Goal: Communication & Community: Answer question/provide support

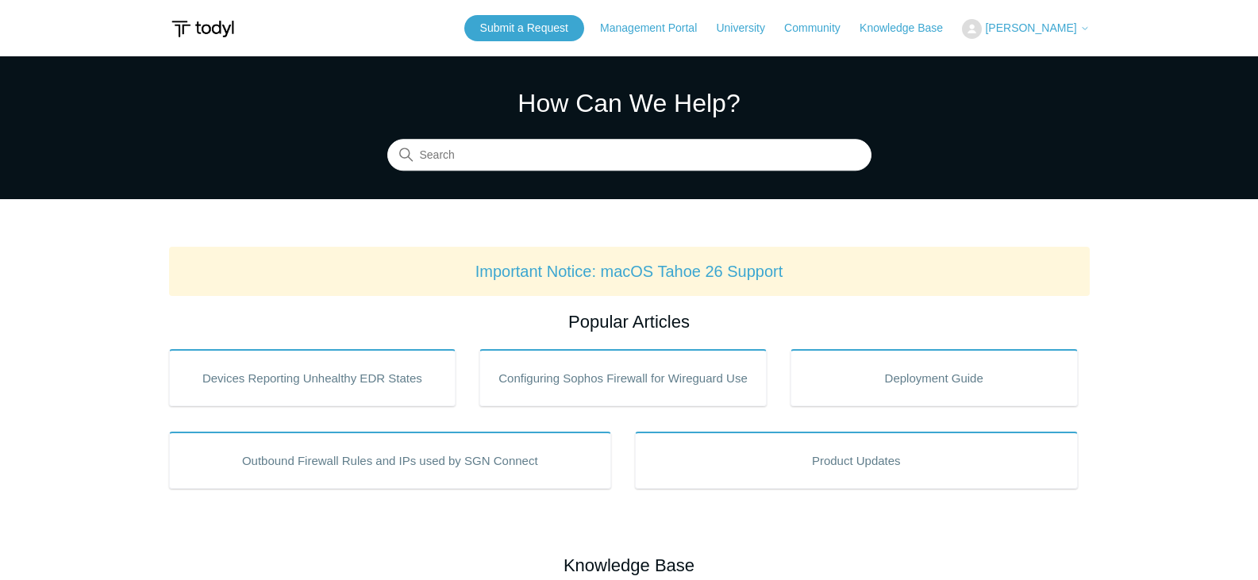
click at [1079, 23] on span "[PERSON_NAME]" at bounding box center [1037, 27] width 104 height 13
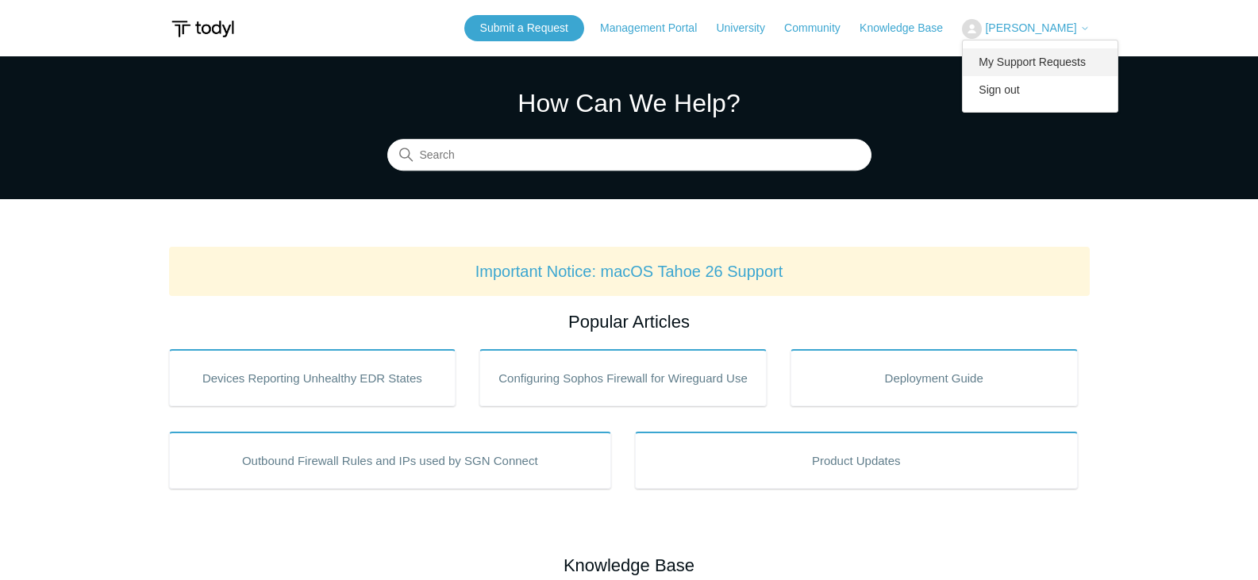
click at [1067, 63] on link "My Support Requests" at bounding box center [1040, 62] width 155 height 28
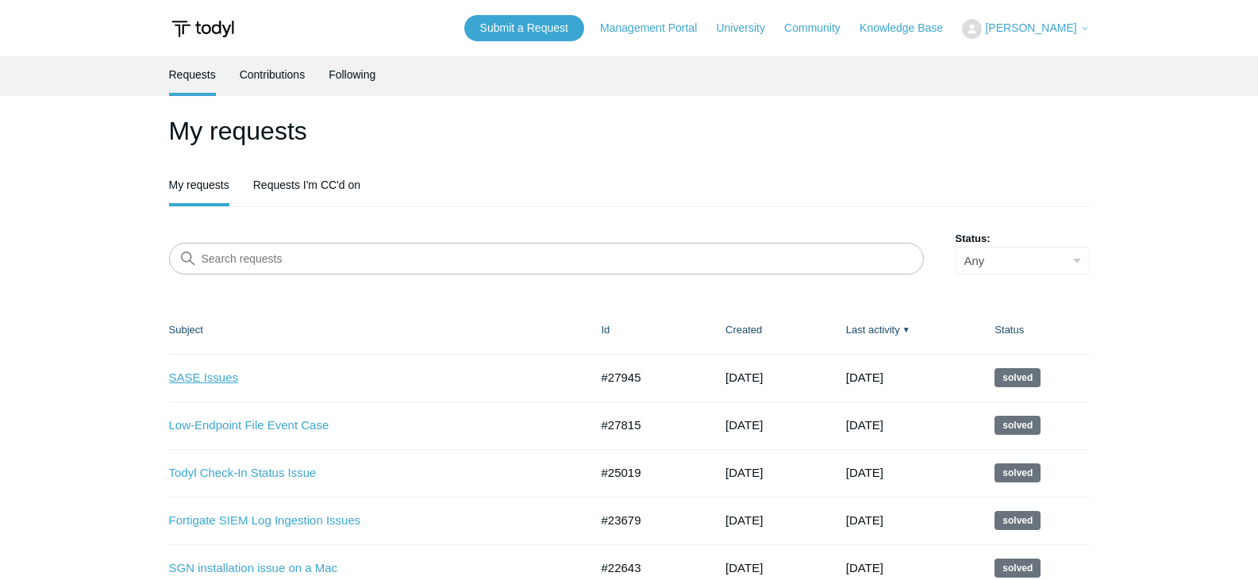
click at [213, 377] on link "SASE Issues" at bounding box center [367, 378] width 397 height 18
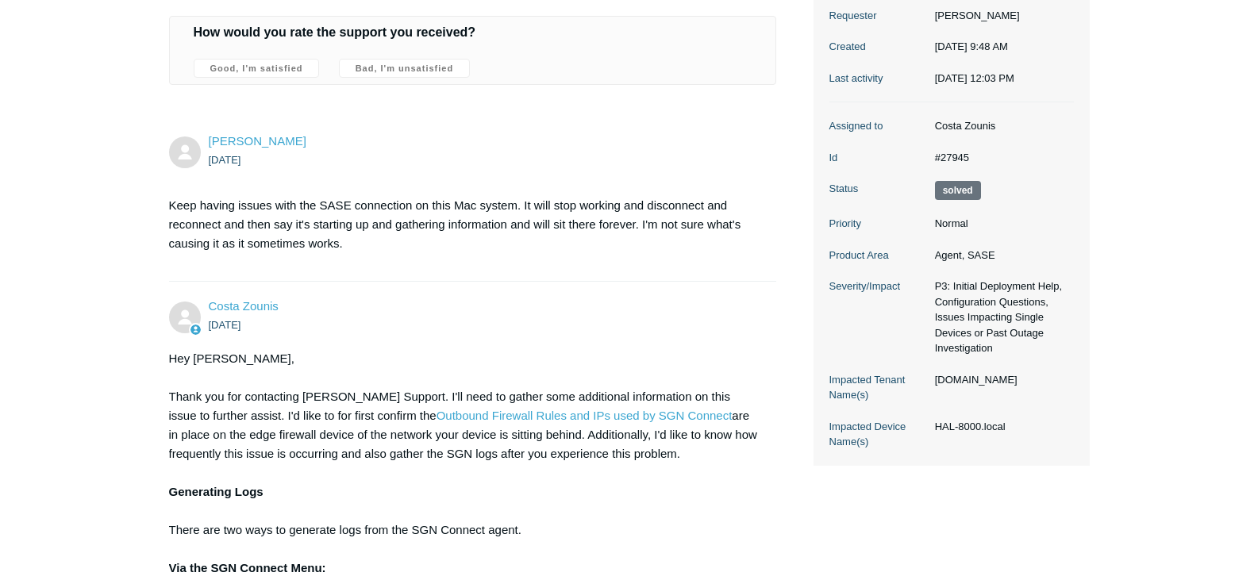
scroll to position [238, 0]
click at [949, 199] on span "Solved" at bounding box center [958, 189] width 46 height 19
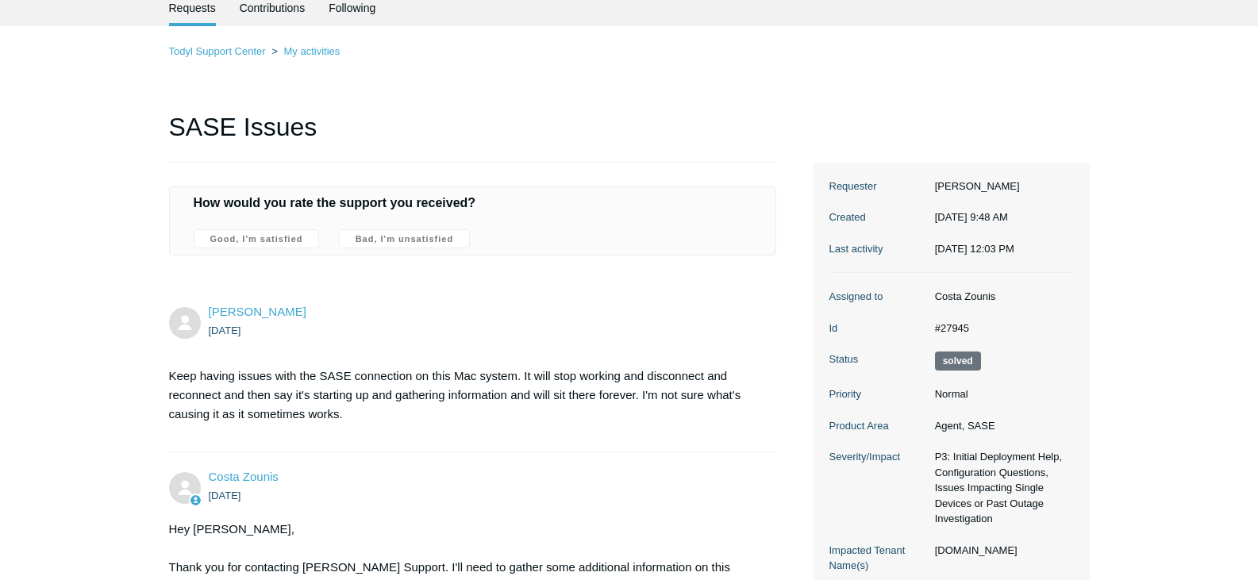
scroll to position [0, 0]
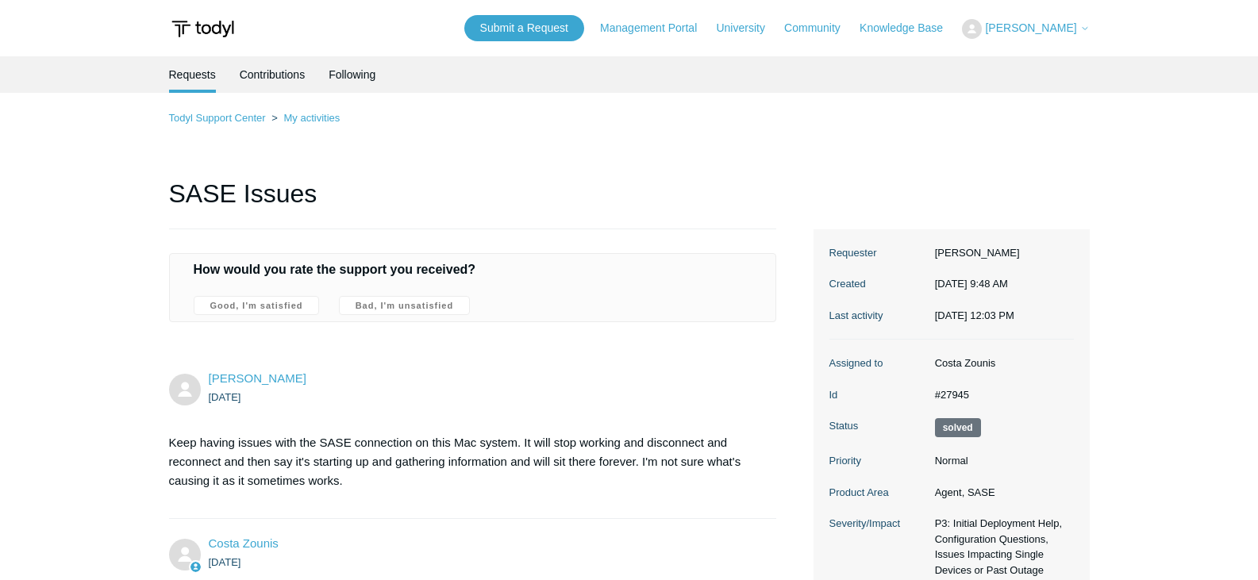
click at [281, 267] on h4 "How would you rate the support you received?" at bounding box center [473, 269] width 559 height 19
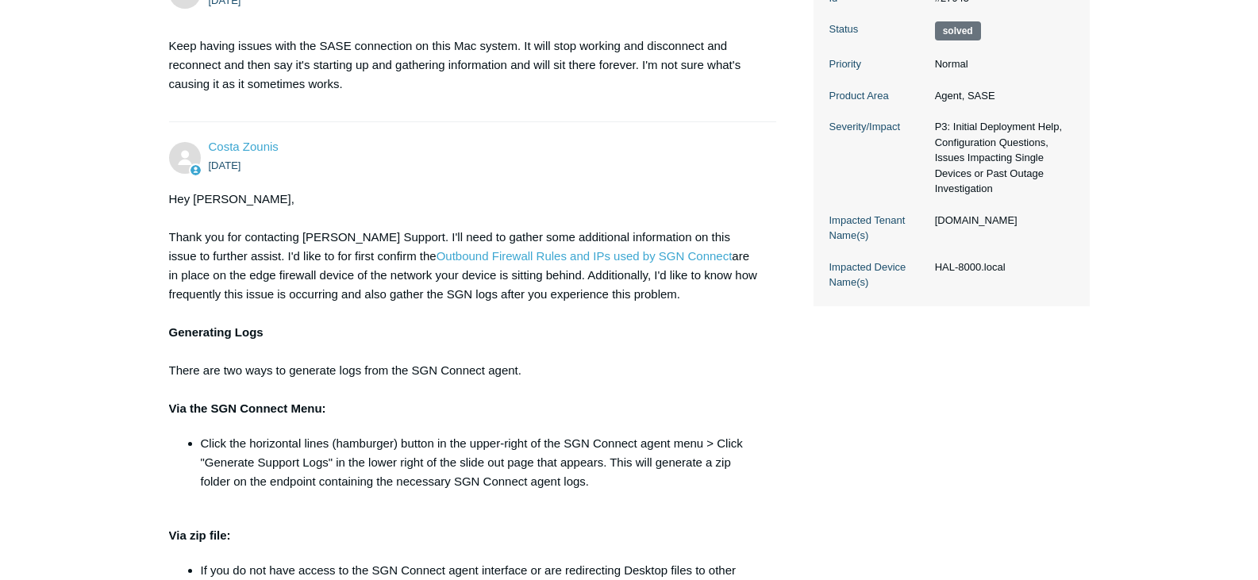
scroll to position [79, 0]
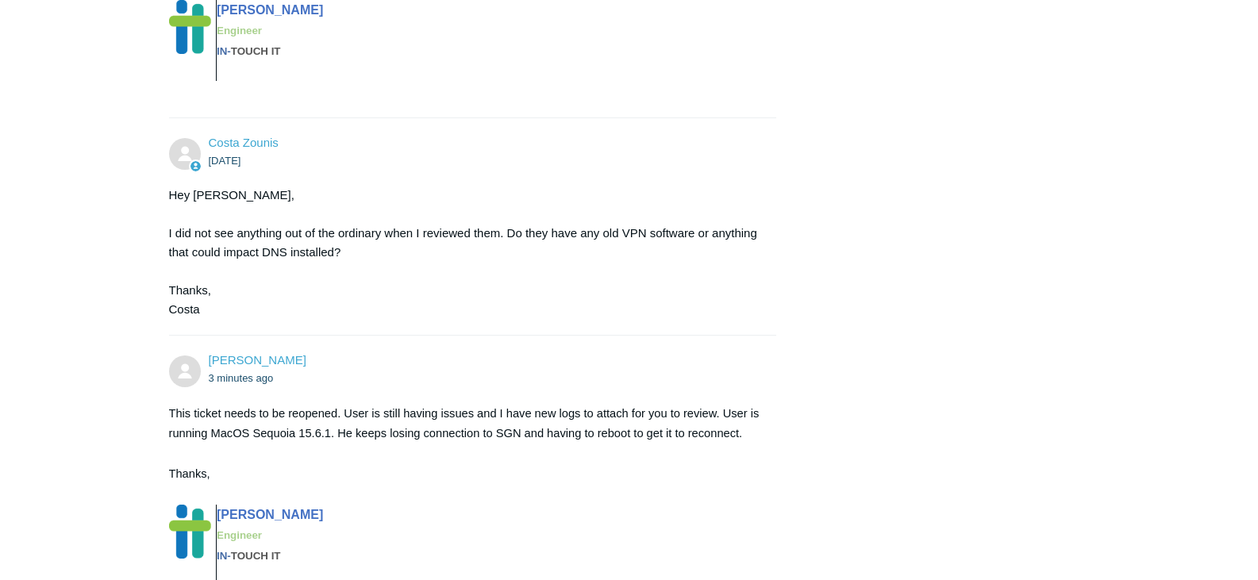
scroll to position [2917, 0]
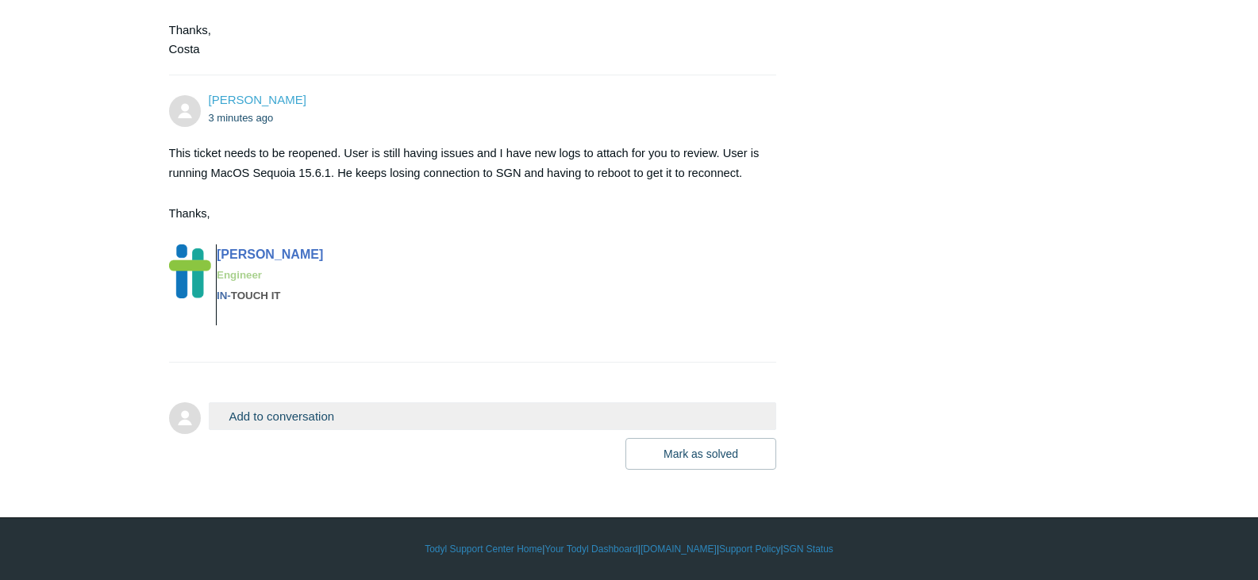
click at [291, 411] on button "Add to conversation" at bounding box center [493, 416] width 568 height 28
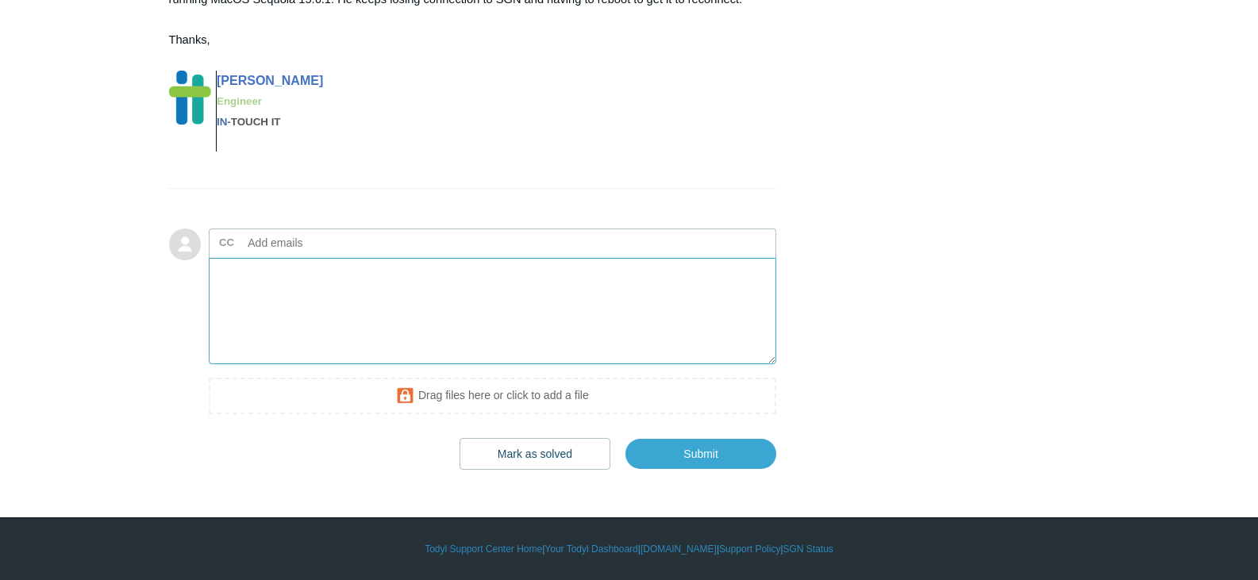
scroll to position [3076, 0]
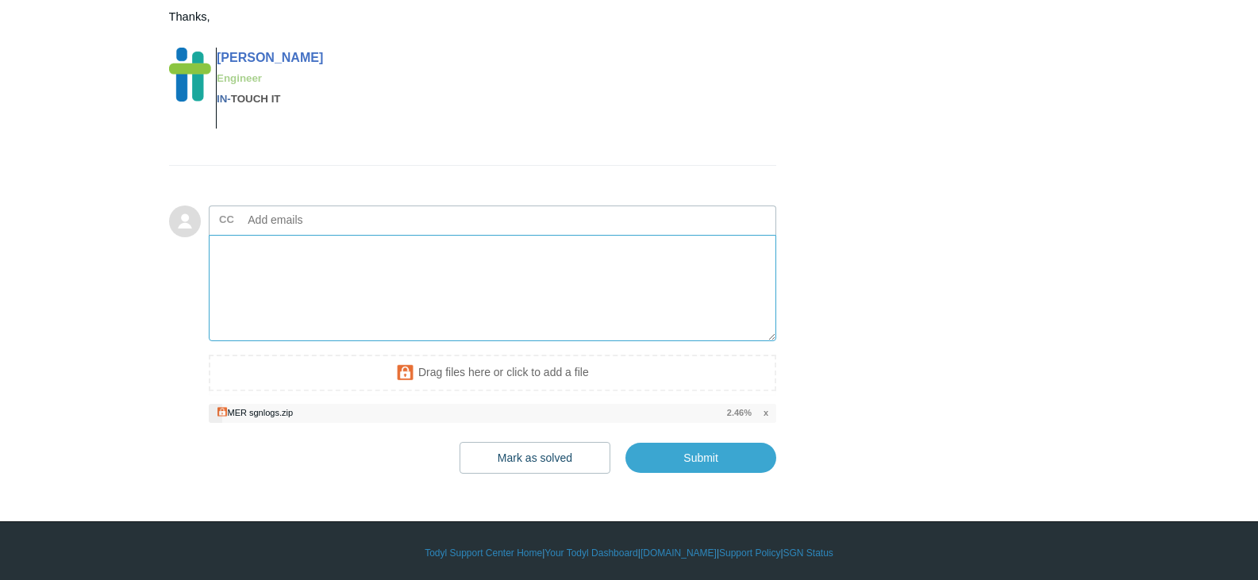
click at [440, 318] on textarea "Add your reply" at bounding box center [493, 288] width 568 height 107
type textarea "H"
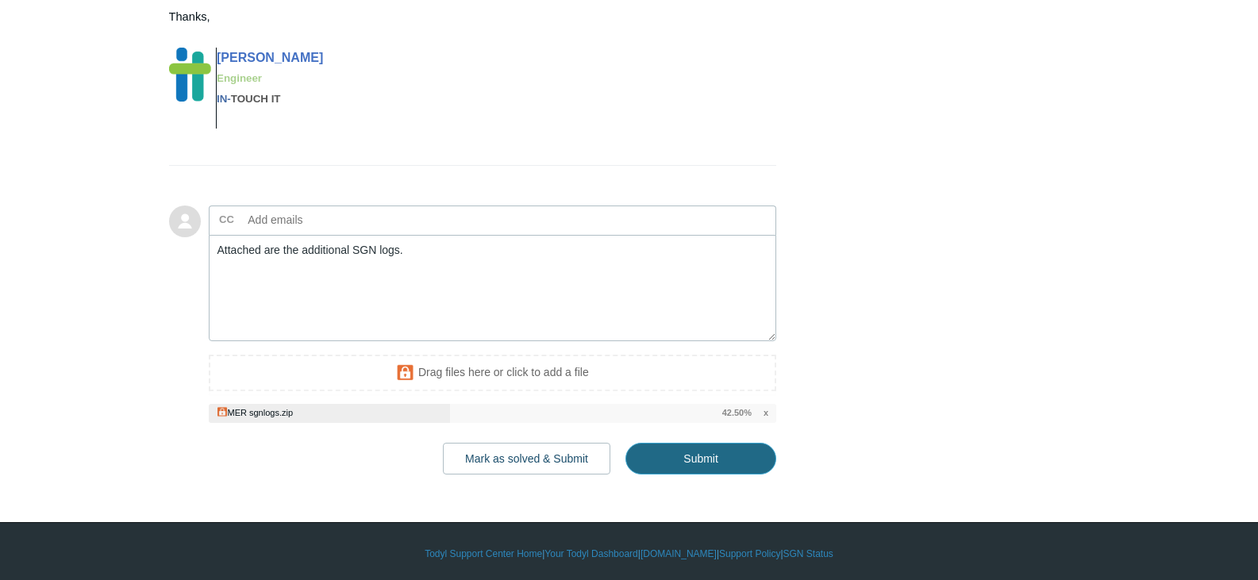
click at [701, 475] on input "Submit" at bounding box center [700, 459] width 151 height 32
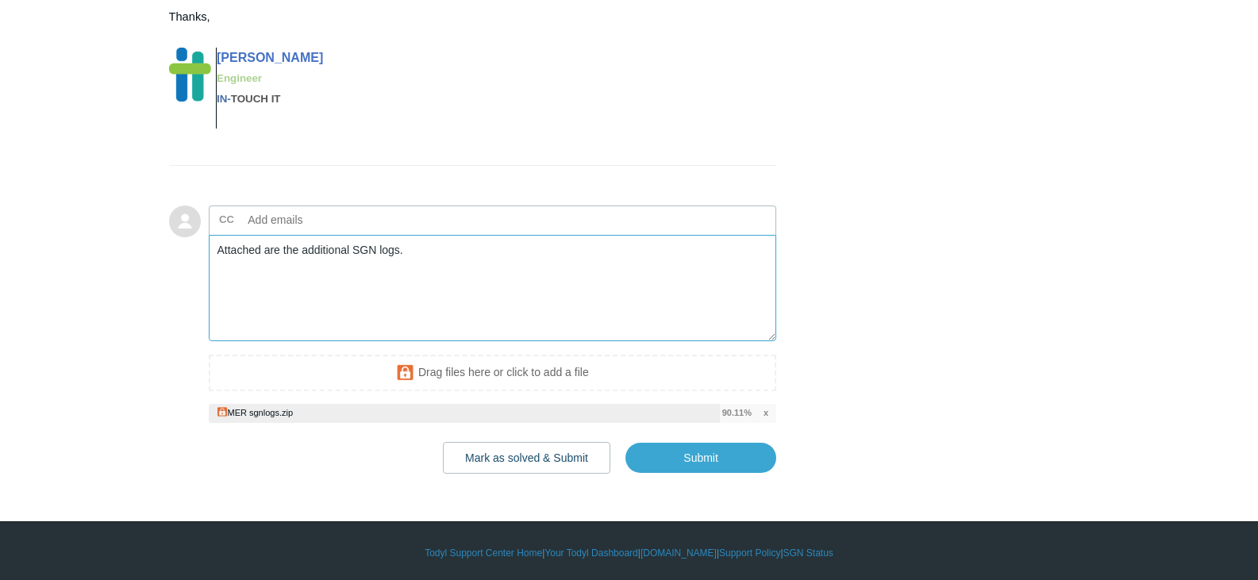
click at [436, 281] on textarea "Attached are the additional SGN logs." at bounding box center [493, 288] width 568 height 107
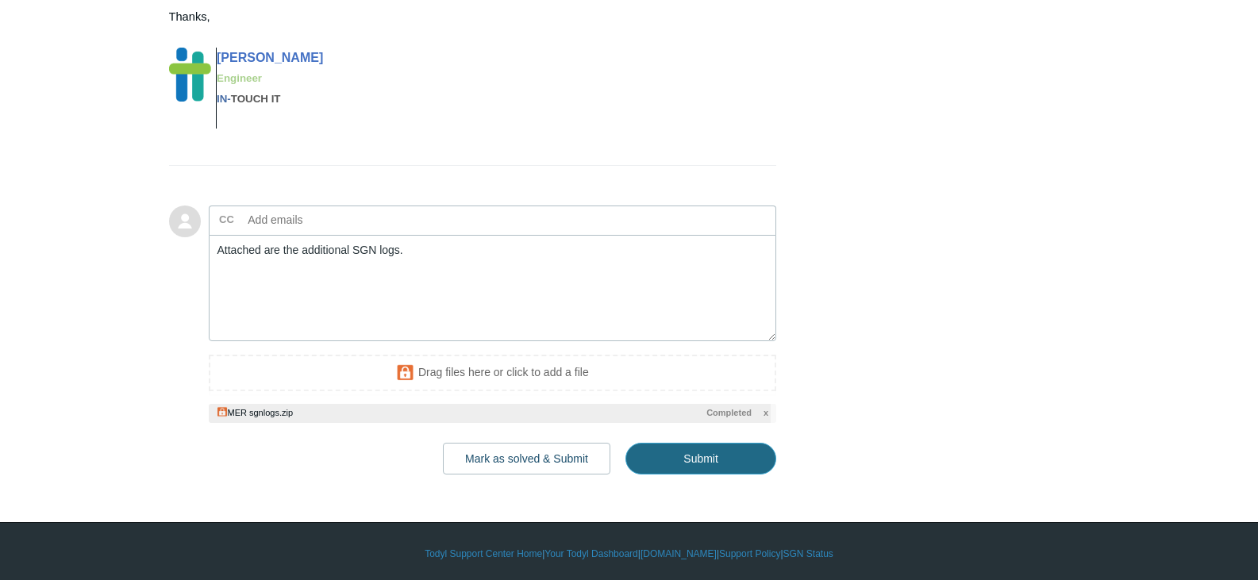
click at [682, 475] on input "Submit" at bounding box center [700, 459] width 151 height 32
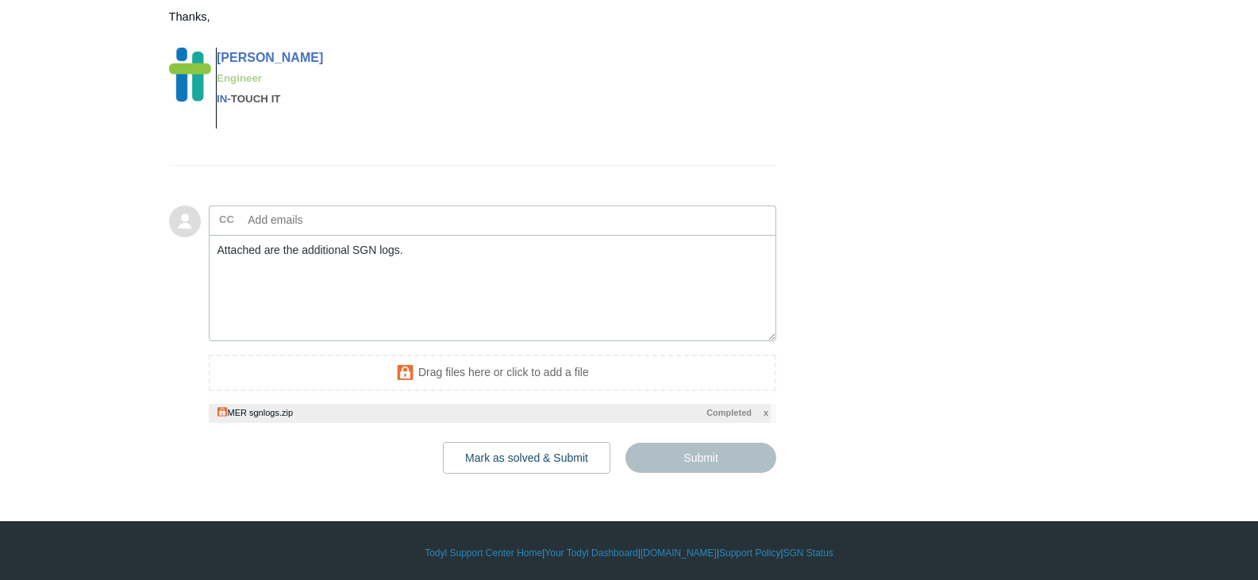
type textarea "Attached are the additional SGN logs. This ticket includes a secure attachment.…"
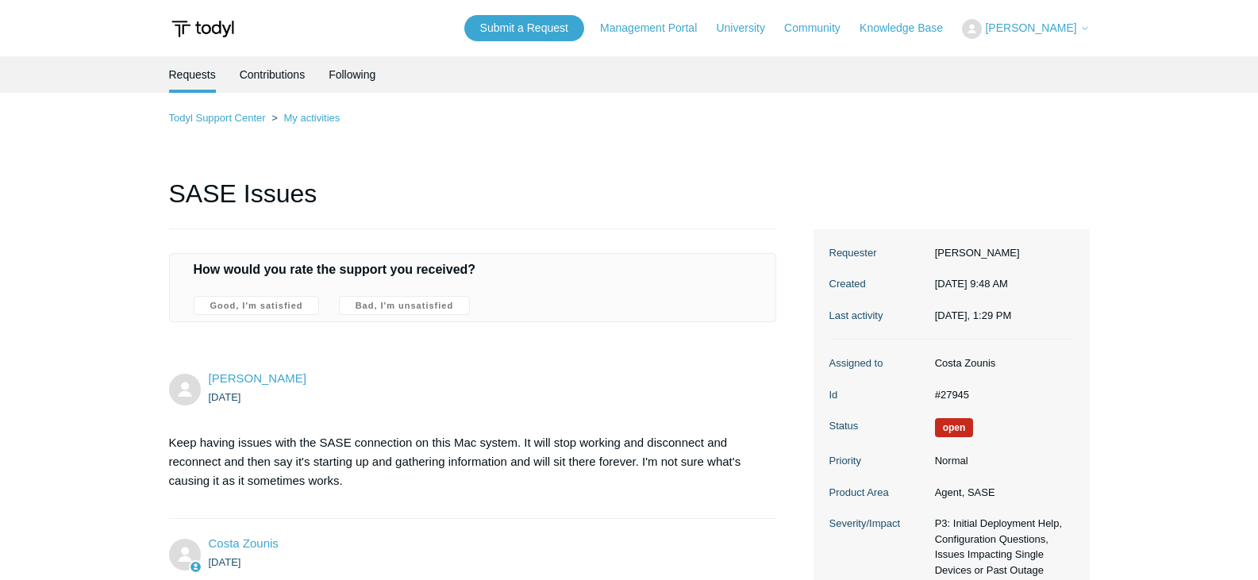
click at [1087, 28] on icon at bounding box center [1085, 29] width 10 height 10
click at [1040, 88] on link "Sign out" at bounding box center [1040, 90] width 155 height 28
